Goal: Information Seeking & Learning: Learn about a topic

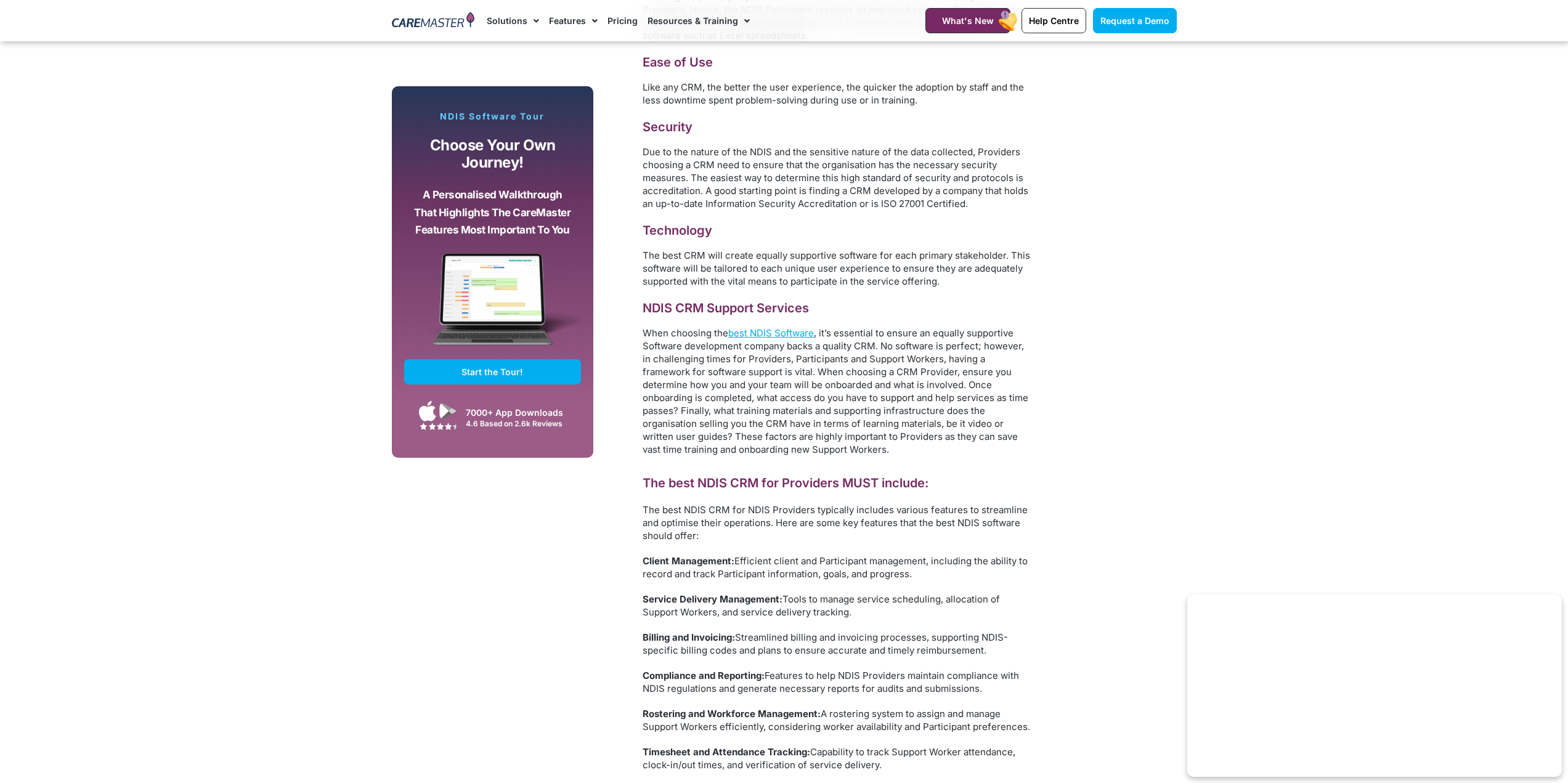
scroll to position [2341, 0]
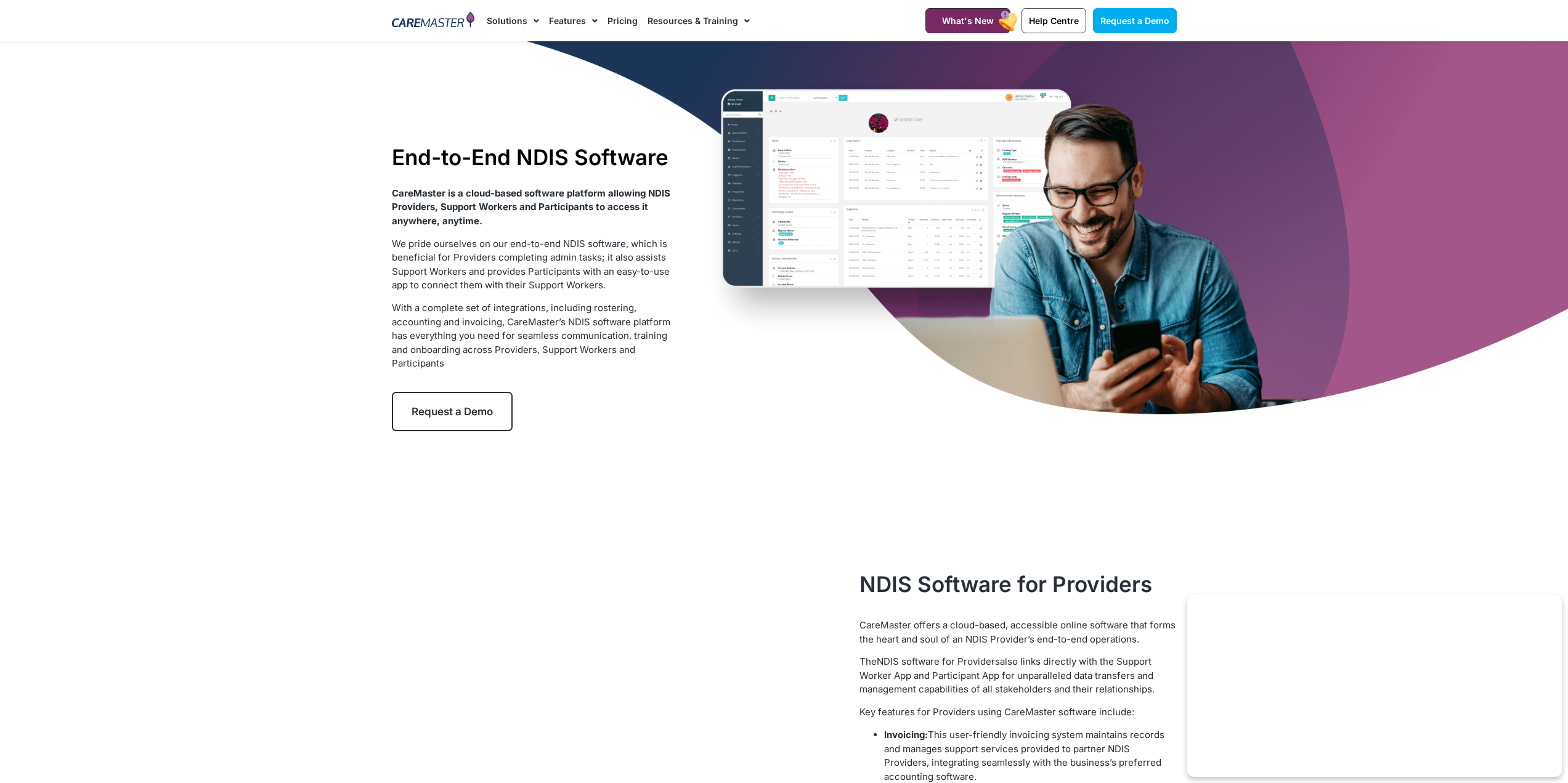
click at [623, 18] on link "Pricing" at bounding box center [622, 21] width 30 height 41
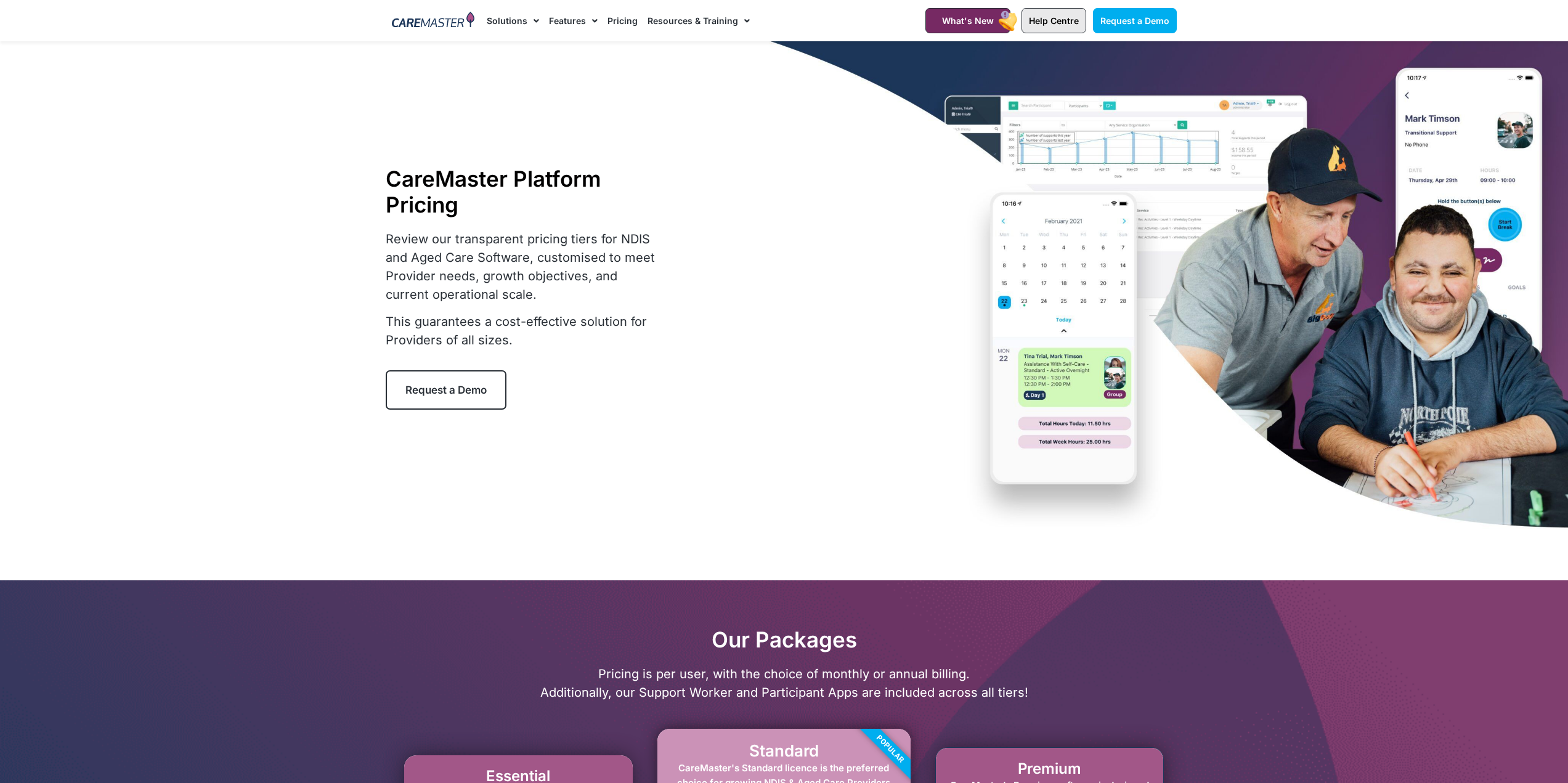
click at [1042, 19] on span "Help Centre" at bounding box center [1053, 21] width 50 height 11
